Goal: Navigation & Orientation: Find specific page/section

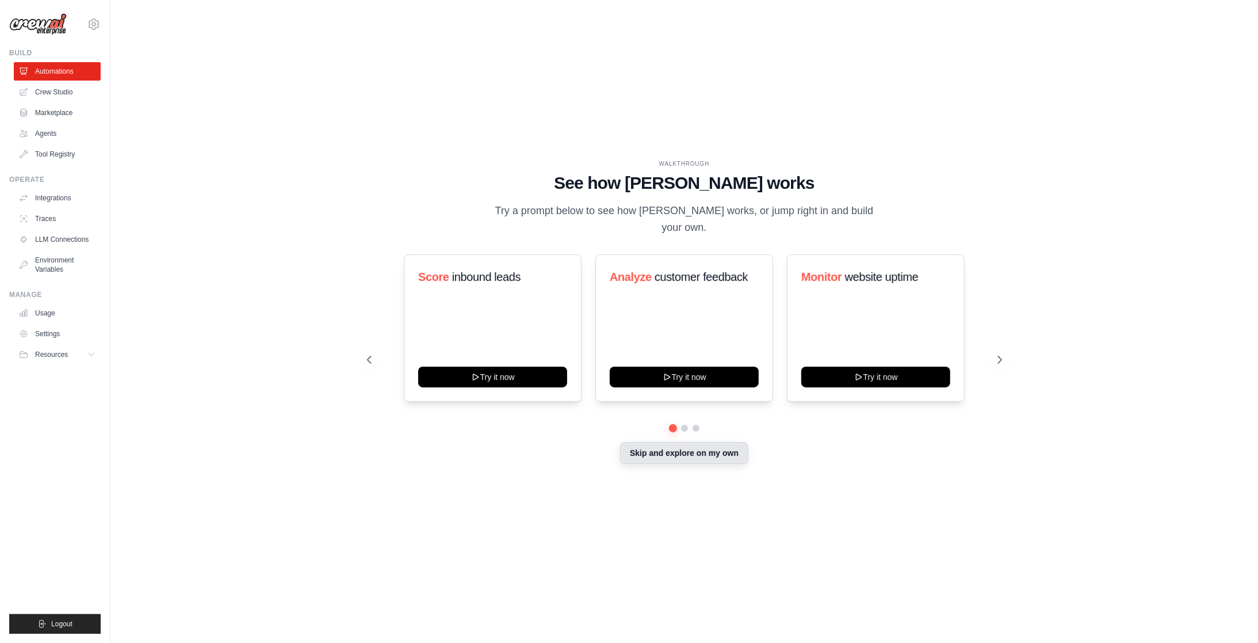
click at [677, 455] on button "Skip and explore on my own" at bounding box center [684, 453] width 128 height 22
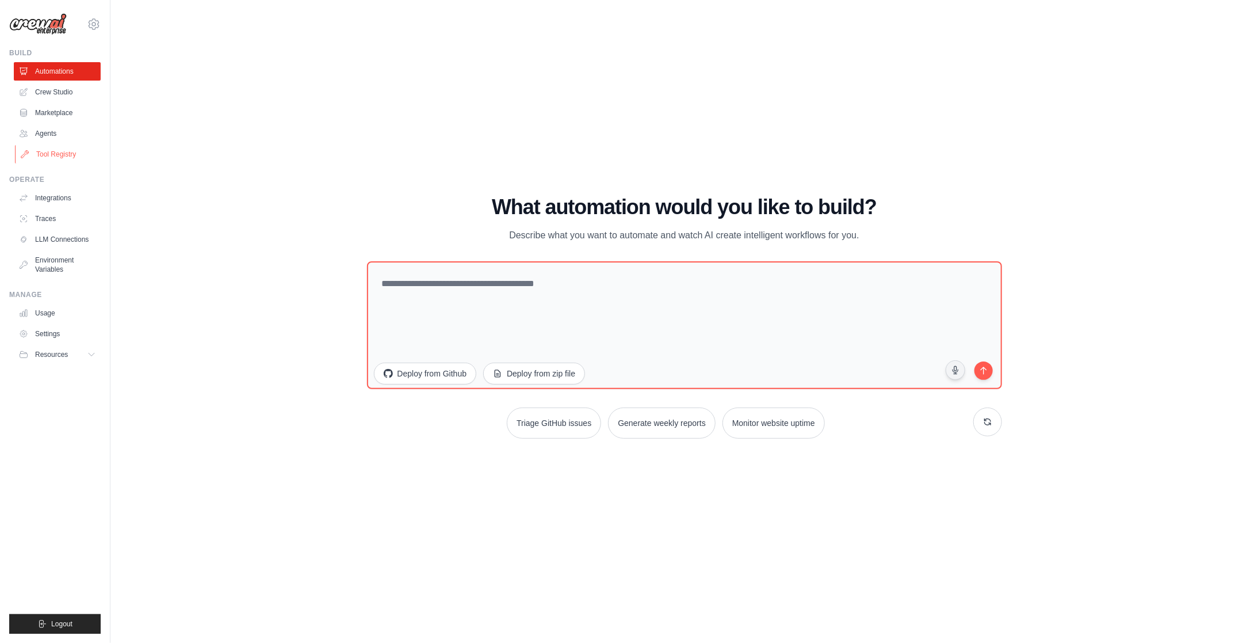
click at [59, 150] on link "Tool Registry" at bounding box center [58, 154] width 87 height 18
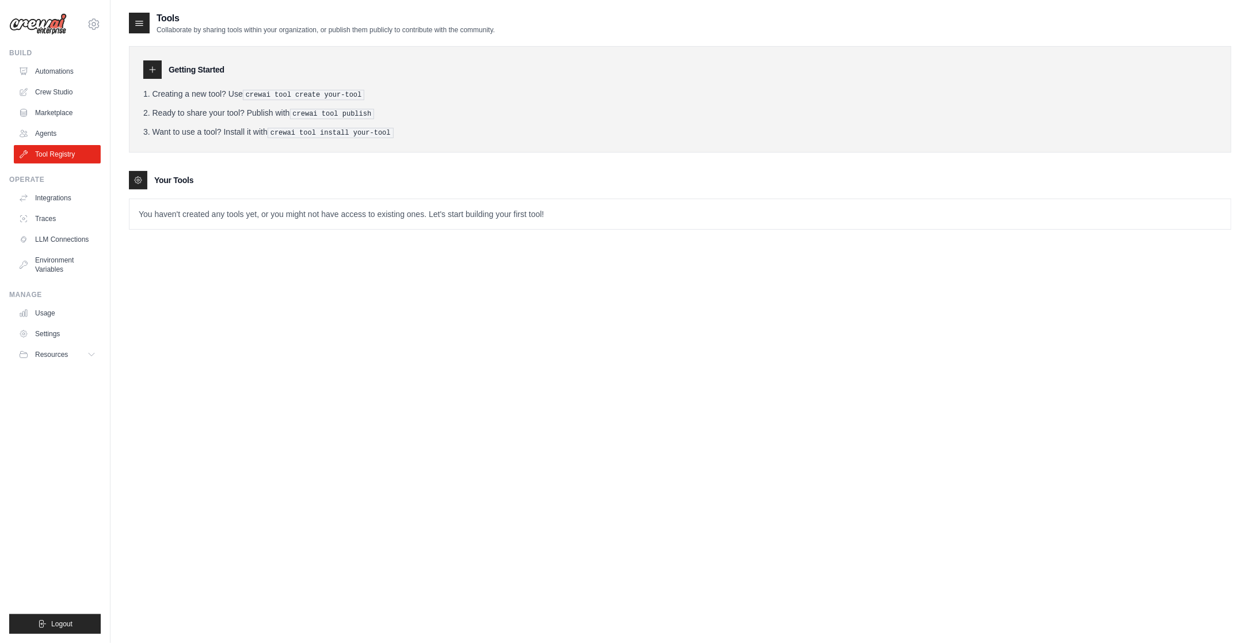
click at [251, 215] on p "You haven't created any tools yet, or you might not have access to existing one…" at bounding box center [679, 214] width 1101 height 30
click at [152, 66] on icon at bounding box center [152, 69] width 9 height 9
click at [150, 70] on icon at bounding box center [152, 69] width 9 height 9
click at [137, 18] on icon at bounding box center [139, 23] width 12 height 12
click at [155, 75] on div at bounding box center [152, 69] width 18 height 18
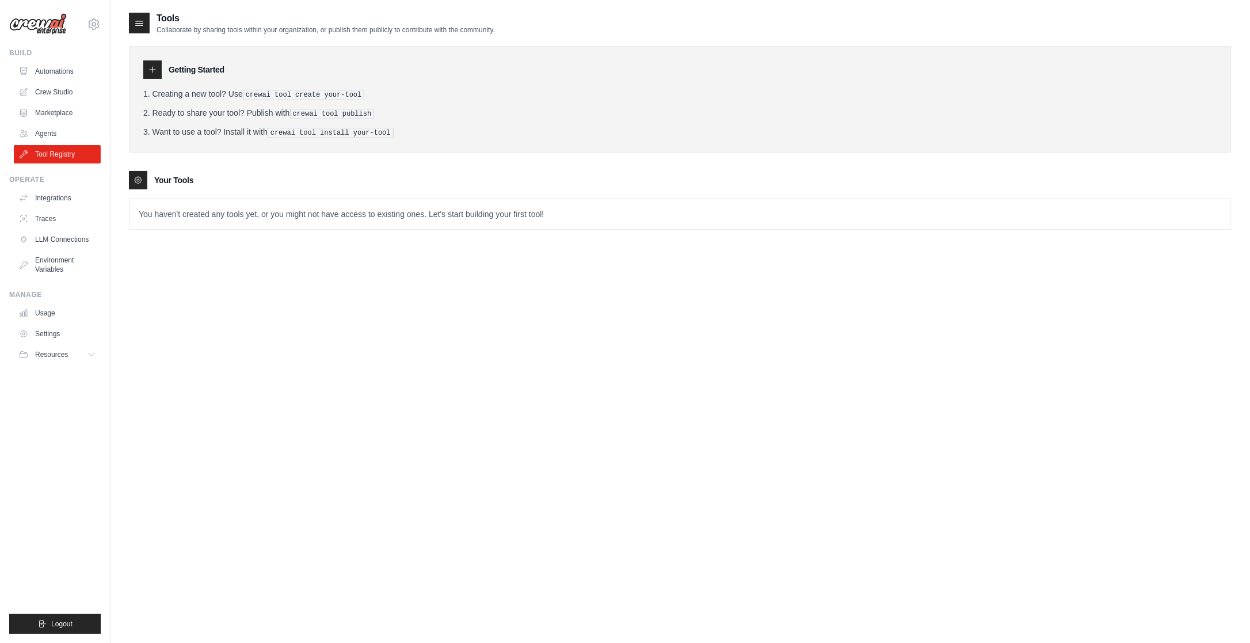
click at [310, 93] on pre "crewai tool create your-tool" at bounding box center [304, 95] width 122 height 10
click at [321, 112] on pre "crewai tool publish" at bounding box center [332, 114] width 85 height 10
click at [325, 131] on pre "crewai tool install your-tool" at bounding box center [331, 133] width 126 height 10
click at [94, 24] on icon at bounding box center [94, 24] width 14 height 14
click at [219, 14] on h2 "Tools" at bounding box center [326, 19] width 338 height 14
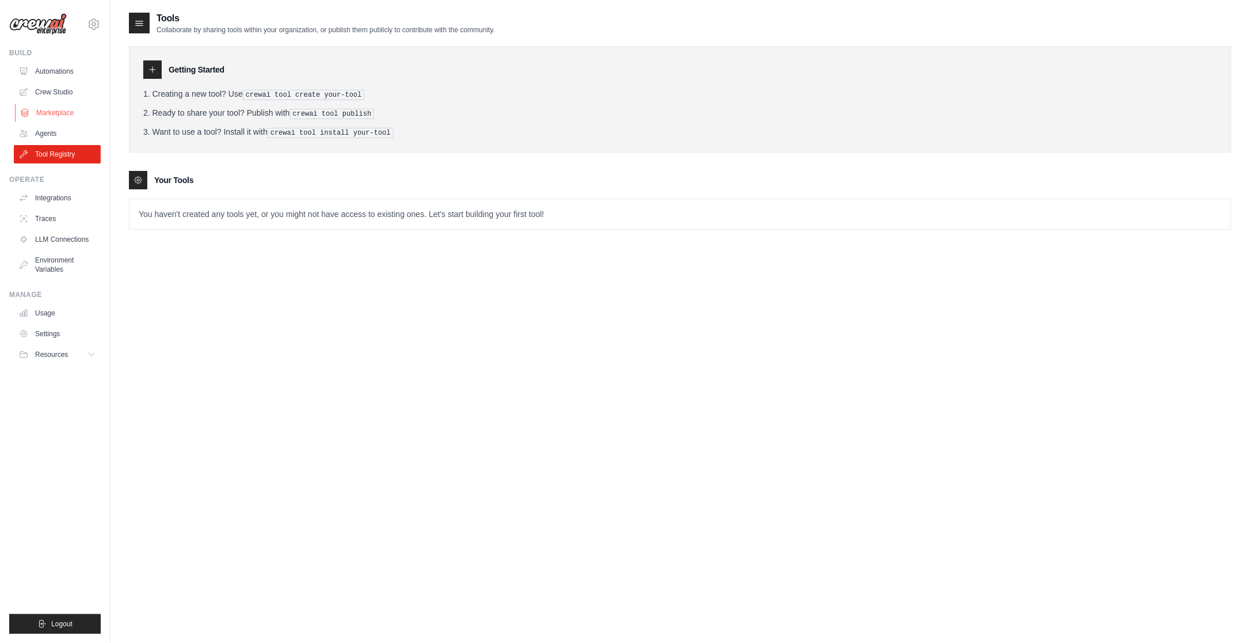
click at [59, 112] on link "Marketplace" at bounding box center [58, 113] width 87 height 18
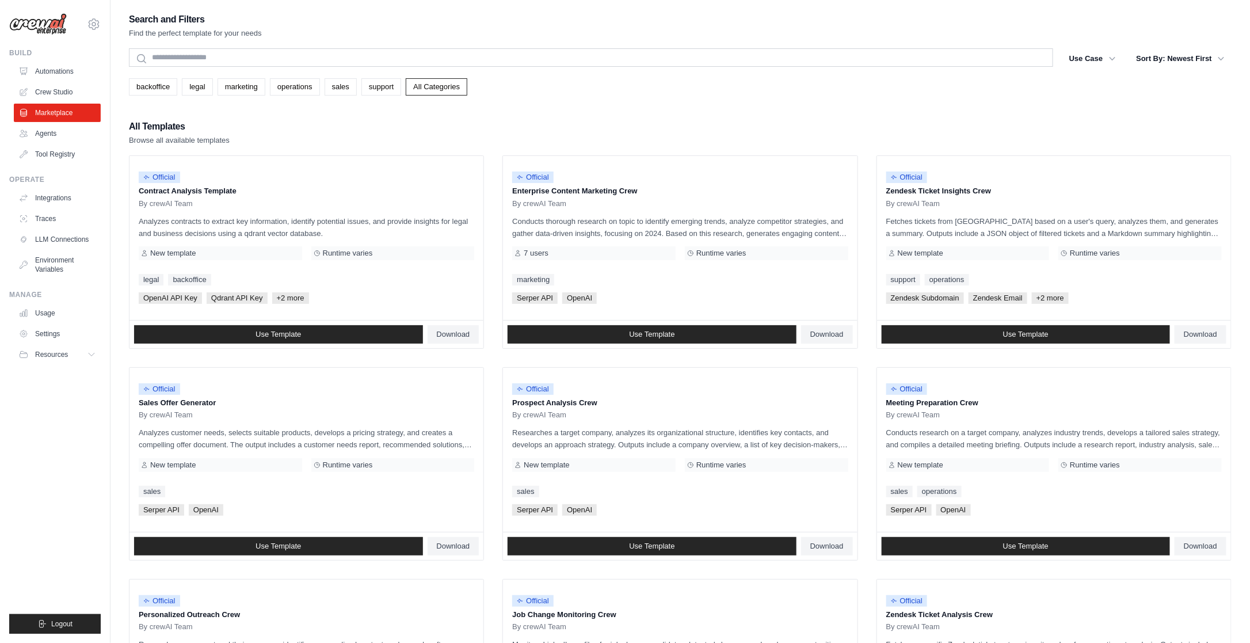
click at [297, 131] on div "All Templates Browse all available templates" at bounding box center [680, 133] width 1102 height 28
click at [1113, 60] on icon "button" at bounding box center [1113, 58] width 12 height 12
